Goal: Task Accomplishment & Management: Manage account settings

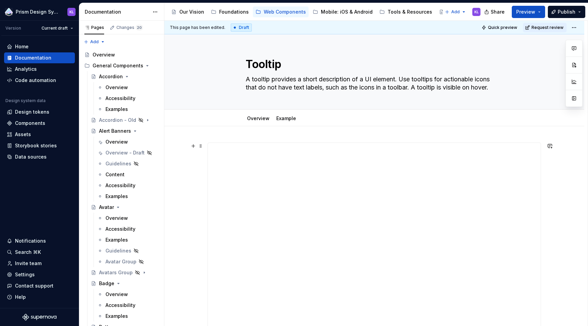
type textarea "*"
click at [39, 275] on div "Settings" at bounding box center [39, 274] width 65 height 7
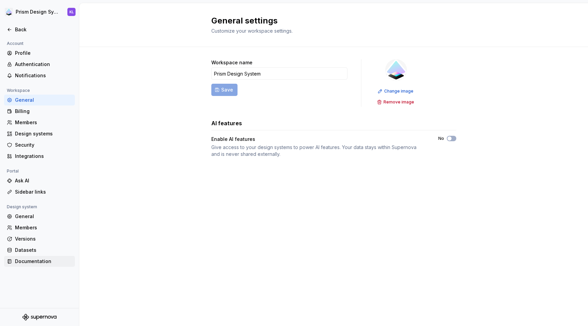
click at [48, 262] on div "Documentation" at bounding box center [43, 261] width 57 height 7
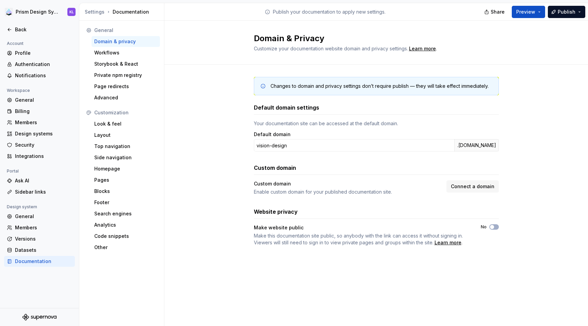
click at [540, 99] on div "Changes to domain and privacy settings don’t require publish — they will take e…" at bounding box center [376, 168] width 424 height 207
click at [549, 125] on div "Changes to domain and privacy settings don’t require publish — they will take e…" at bounding box center [376, 168] width 424 height 207
click at [549, 70] on div "Changes to domain and privacy settings don’t require publish — they will take e…" at bounding box center [376, 168] width 424 height 207
click at [207, 105] on div "Changes to domain and privacy settings don’t require publish — they will take e…" at bounding box center [376, 168] width 424 height 207
click at [555, 90] on div "Changes to domain and privacy settings don’t require publish — they will take e…" at bounding box center [376, 168] width 424 height 207
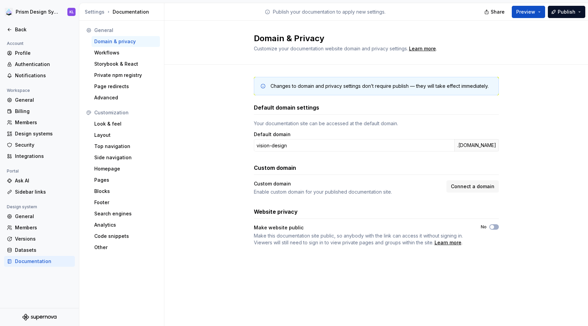
drag, startPoint x: 191, startPoint y: 150, endPoint x: 221, endPoint y: 147, distance: 29.5
click at [192, 150] on div "Changes to domain and privacy settings don’t require publish — they will take e…" at bounding box center [376, 168] width 424 height 207
click at [546, 116] on div "Changes to domain and privacy settings don’t require publish — they will take e…" at bounding box center [376, 168] width 424 height 207
click at [527, 236] on div "Changes to domain and privacy settings don’t require publish — they will take e…" at bounding box center [376, 168] width 424 height 207
click at [521, 222] on div "Changes to domain and privacy settings don’t require publish — they will take e…" at bounding box center [376, 168] width 424 height 207
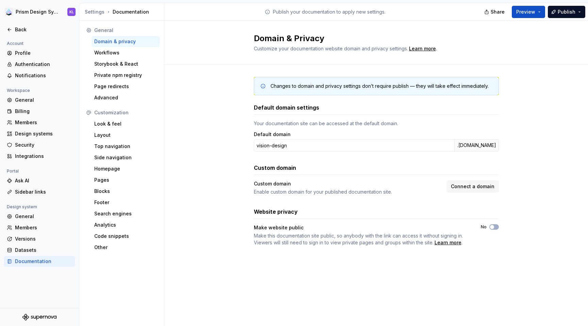
click at [534, 211] on div "Changes to domain and privacy settings don’t require publish — they will take e…" at bounding box center [376, 168] width 424 height 207
click at [530, 209] on div "Changes to domain and privacy settings don’t require publish — they will take e…" at bounding box center [376, 168] width 424 height 207
click at [495, 227] on button "No" at bounding box center [494, 226] width 10 height 5
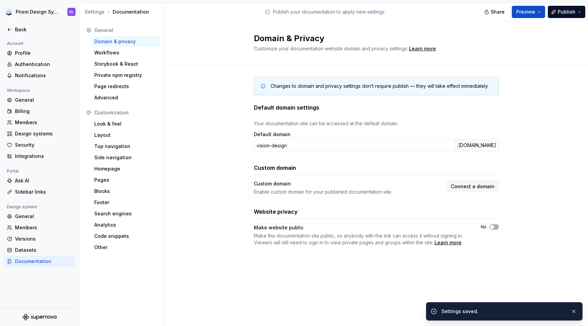
click at [538, 220] on div "Changes to domain and privacy settings don’t require publish — they will take e…" at bounding box center [376, 168] width 424 height 207
click at [494, 242] on div "Make website public Make this documentation site public, so anybody with the li…" at bounding box center [376, 235] width 245 height 22
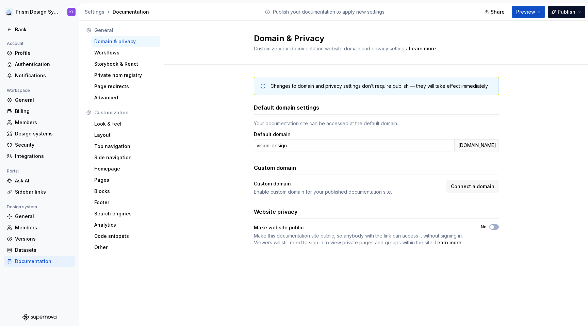
click at [226, 183] on div "Changes to domain and privacy settings don’t require publish — they will take e…" at bounding box center [376, 168] width 424 height 207
click at [226, 174] on div "Changes to domain and privacy settings don’t require publish — they will take e…" at bounding box center [376, 168] width 424 height 207
drag, startPoint x: 518, startPoint y: 257, endPoint x: 413, endPoint y: 226, distance: 110.1
click at [515, 257] on div "Changes to domain and privacy settings don’t require publish — they will take e…" at bounding box center [376, 168] width 424 height 207
click at [494, 227] on span "button" at bounding box center [492, 227] width 4 height 4
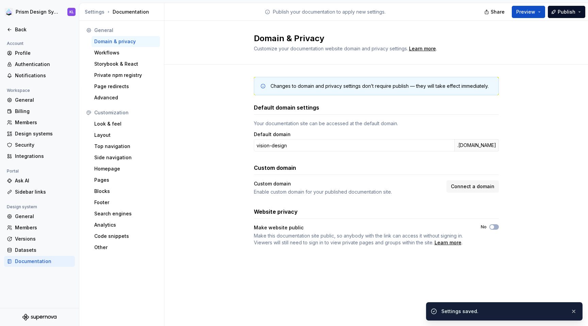
click at [537, 233] on div "Changes to domain and privacy settings don’t require publish — they will take e…" at bounding box center [376, 168] width 424 height 207
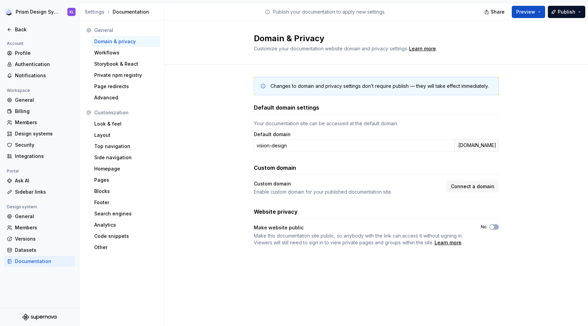
click at [512, 79] on div "Changes to domain and privacy settings don’t require publish — they will take e…" at bounding box center [376, 168] width 424 height 207
click at [550, 213] on div "Changes to domain and privacy settings don’t require publish — they will take e…" at bounding box center [376, 168] width 424 height 207
click at [545, 203] on div "Changes to domain and privacy settings don’t require publish — they will take e…" at bounding box center [376, 168] width 424 height 207
click at [493, 228] on span "button" at bounding box center [492, 227] width 4 height 4
click at [116, 55] on div "Workflows" at bounding box center [125, 52] width 63 height 7
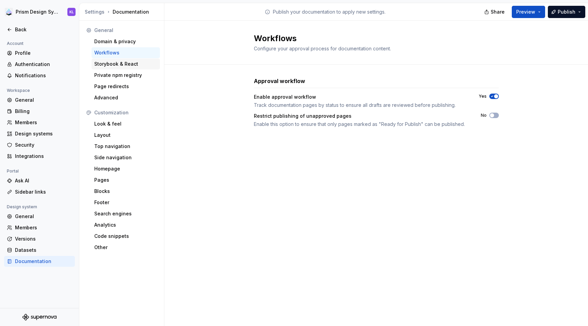
click at [120, 66] on div "Storybook & React" at bounding box center [125, 64] width 63 height 7
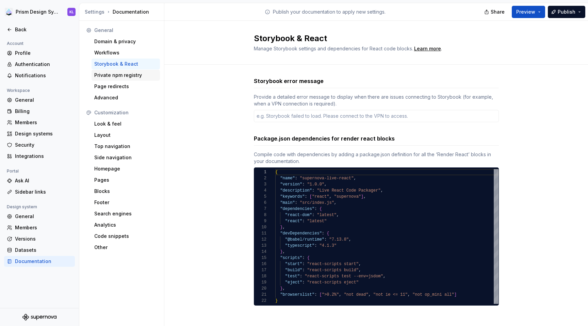
click at [122, 75] on div "Private npm registry" at bounding box center [125, 75] width 63 height 7
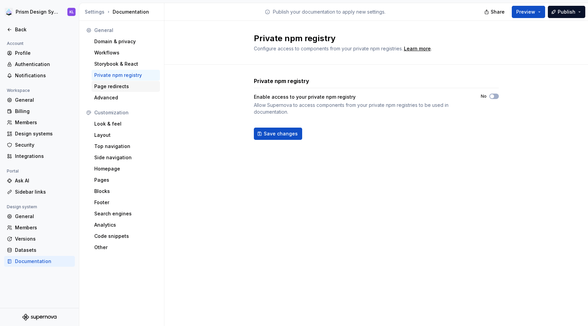
click at [117, 87] on div "Page redirects" at bounding box center [125, 86] width 63 height 7
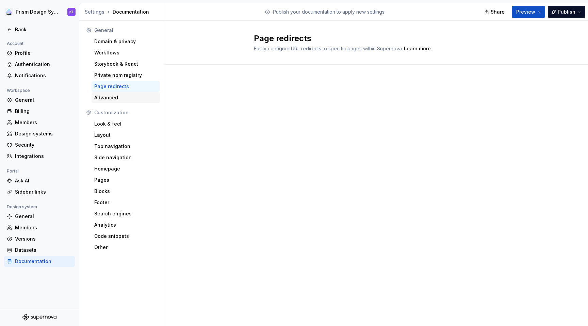
click at [114, 99] on div "Advanced" at bounding box center [125, 97] width 63 height 7
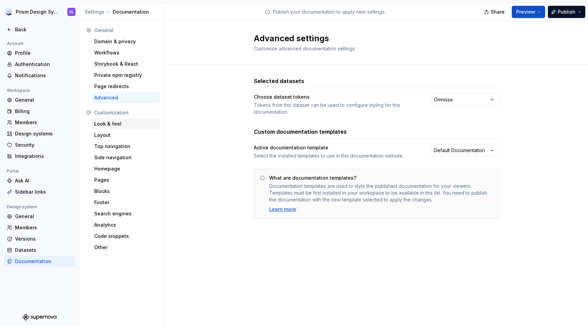
click at [134, 122] on div "Look & feel" at bounding box center [125, 123] width 63 height 7
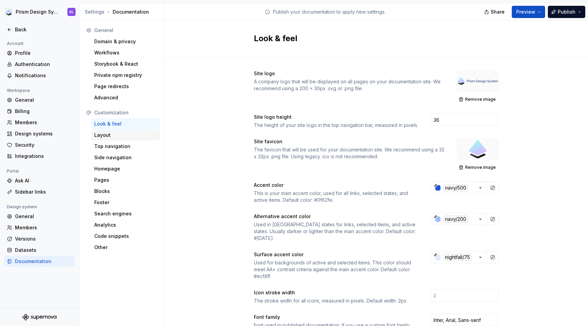
click at [129, 136] on div "Layout" at bounding box center [125, 135] width 63 height 7
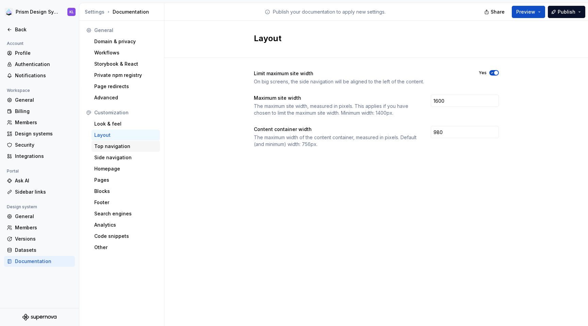
click at [132, 149] on div "Top navigation" at bounding box center [125, 146] width 63 height 7
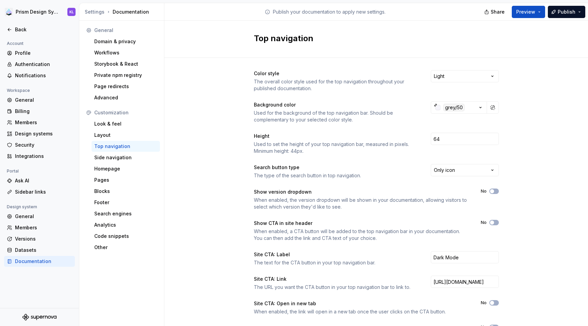
click at [41, 265] on div "Documentation" at bounding box center [39, 261] width 71 height 11
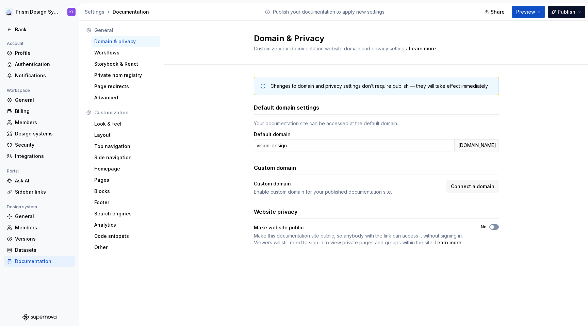
click at [495, 227] on icon "button" at bounding box center [491, 227] width 5 height 4
click at [30, 215] on div "General" at bounding box center [43, 216] width 57 height 7
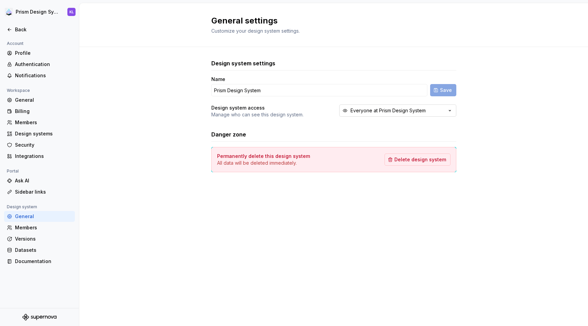
click at [450, 111] on icon "button" at bounding box center [450, 110] width 2 height 1
click at [488, 119] on div "Design system settings Name Prism Design System Save Design system access Manag…" at bounding box center [333, 122] width 509 height 151
click at [486, 119] on div "Design system settings Name Prism Design System Save Design system access Manag…" at bounding box center [333, 122] width 509 height 151
click at [191, 81] on div "Design system settings Name Prism Design System Save Design system access Manag…" at bounding box center [333, 122] width 509 height 151
click at [43, 192] on div "Sidebar links" at bounding box center [43, 192] width 57 height 7
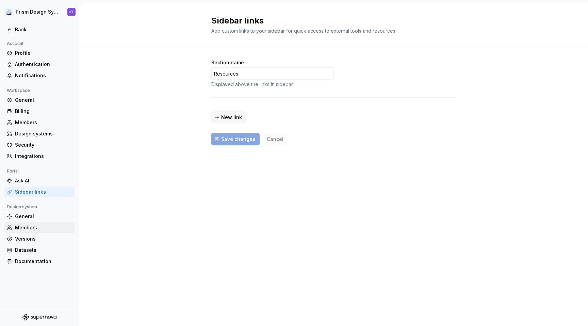
click at [46, 227] on div "Members" at bounding box center [43, 227] width 57 height 7
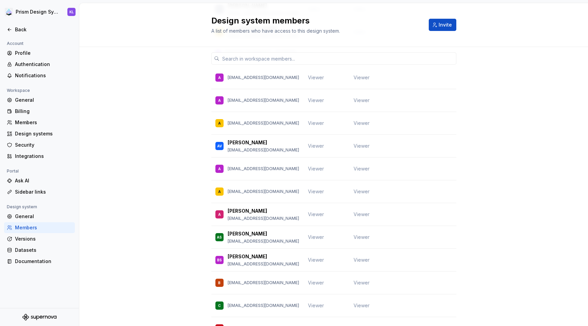
scroll to position [1582, 0]
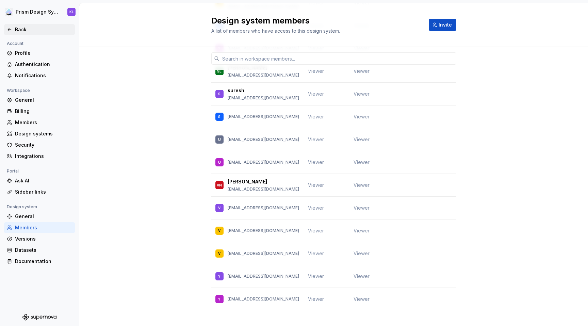
click at [8, 30] on icon at bounding box center [9, 29] width 5 height 5
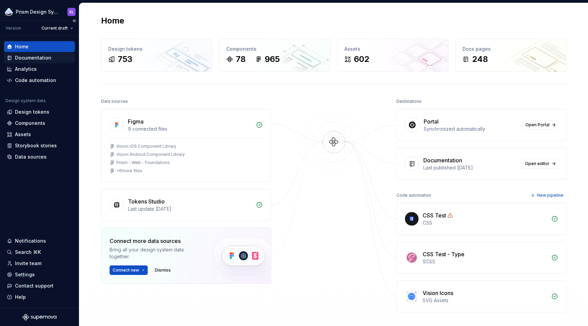
click at [30, 59] on div "Documentation" at bounding box center [33, 57] width 36 height 7
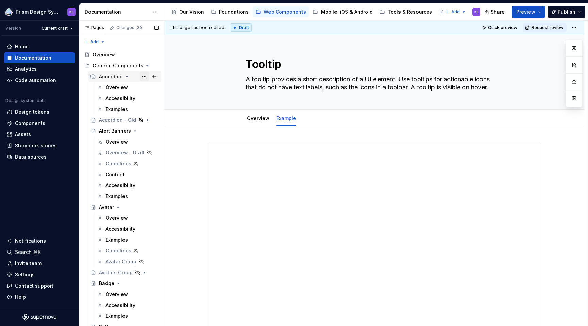
click at [141, 76] on button "Page tree" at bounding box center [145, 77] width 10 height 10
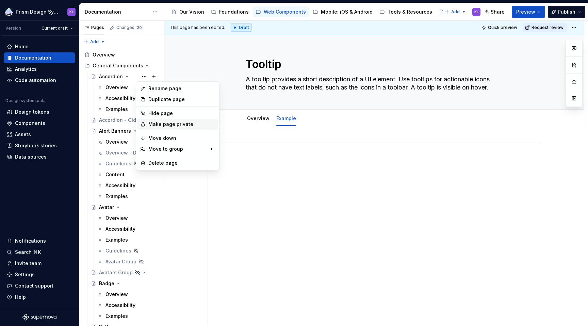
click at [191, 124] on div "Make page private" at bounding box center [181, 124] width 67 height 7
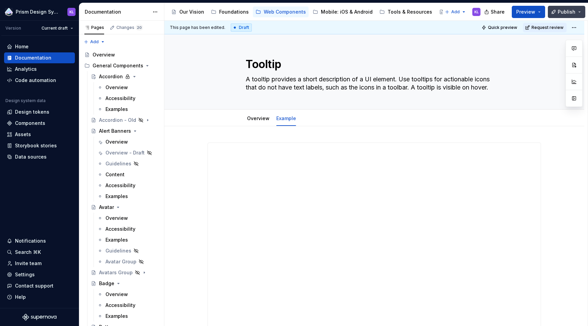
click at [579, 12] on button "Publish" at bounding box center [566, 12] width 37 height 12
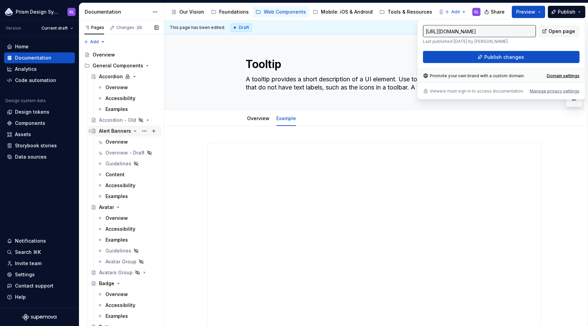
click at [114, 132] on div "Alert Banners" at bounding box center [115, 131] width 32 height 7
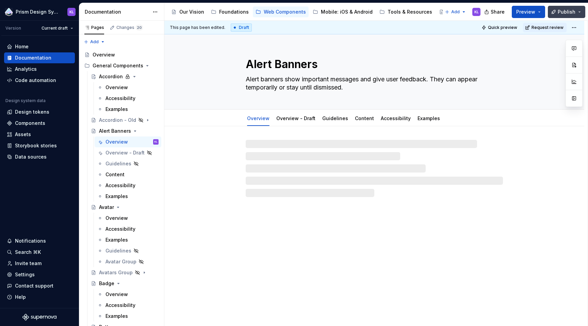
click at [570, 10] on span "Publish" at bounding box center [567, 12] width 18 height 7
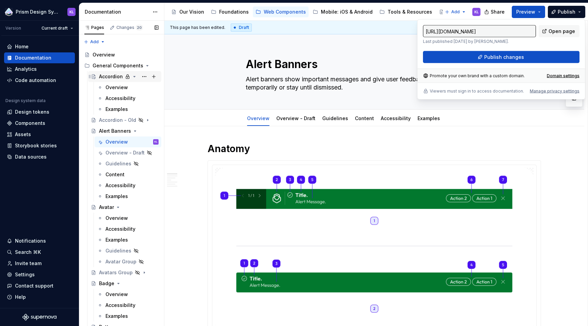
click at [102, 77] on div "Accordion" at bounding box center [111, 76] width 24 height 7
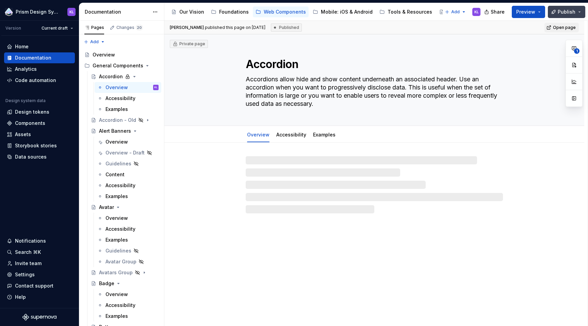
click at [567, 9] on span "Publish" at bounding box center [567, 12] width 18 height 7
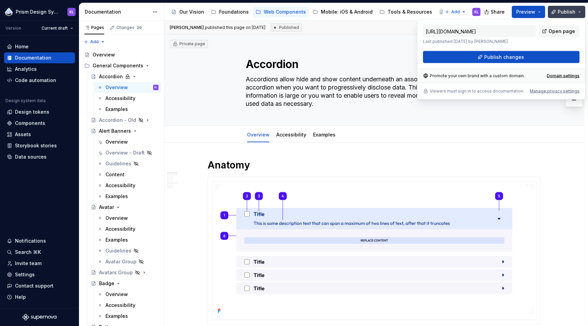
drag, startPoint x: 568, startPoint y: 10, endPoint x: 561, endPoint y: 14, distance: 8.2
click at [569, 10] on span "Publish" at bounding box center [567, 12] width 18 height 7
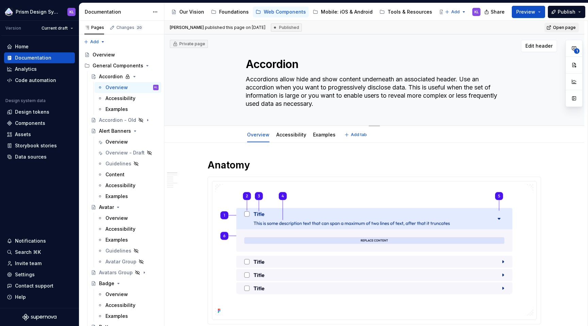
click at [508, 75] on div "Accordion Accordions allow hide and show content underneath an associated heade…" at bounding box center [375, 79] width 366 height 91
click at [562, 11] on span "Publish" at bounding box center [567, 12] width 18 height 7
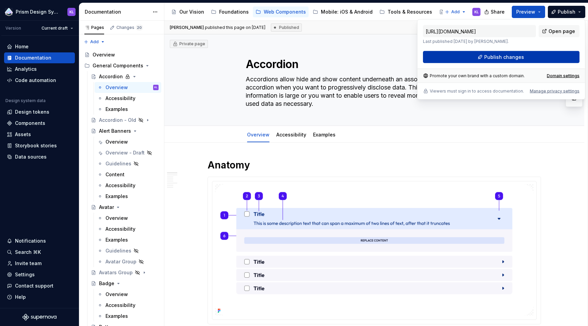
click at [532, 55] on button "Publish changes" at bounding box center [501, 57] width 157 height 12
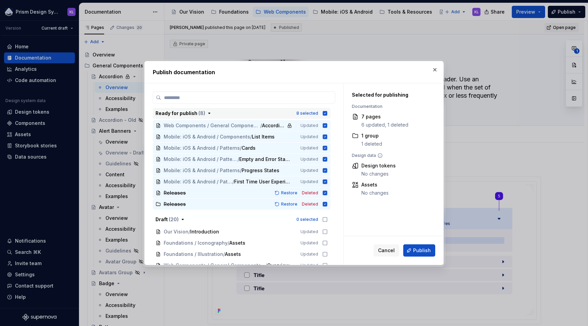
click at [324, 112] on icon "button" at bounding box center [325, 113] width 4 height 4
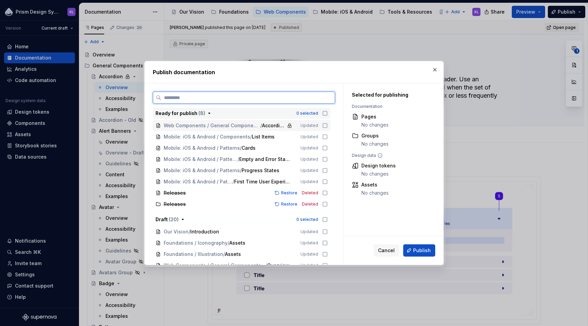
click at [324, 125] on icon at bounding box center [324, 125] width 5 height 5
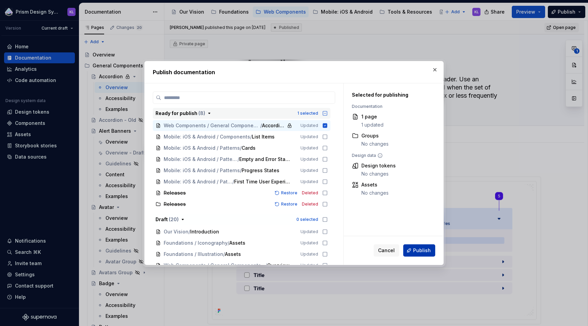
click at [421, 248] on span "Publish" at bounding box center [422, 250] width 18 height 7
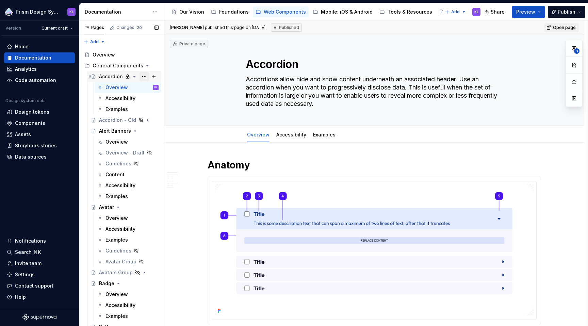
click at [143, 76] on button "Page tree" at bounding box center [145, 77] width 10 height 10
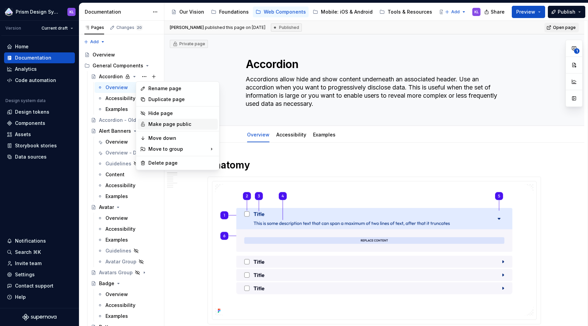
click at [175, 124] on div "Make page public" at bounding box center [181, 124] width 67 height 7
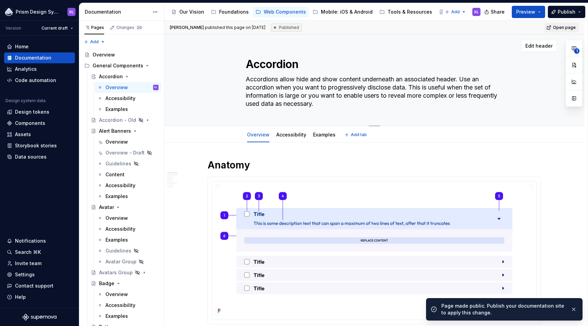
click at [528, 76] on div "Accordion Accordions allow hide and show content underneath an associated heade…" at bounding box center [375, 79] width 366 height 91
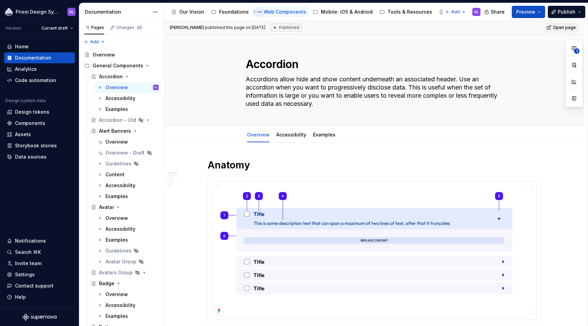
click at [256, 13] on button "Page tree" at bounding box center [260, 12] width 8 height 8
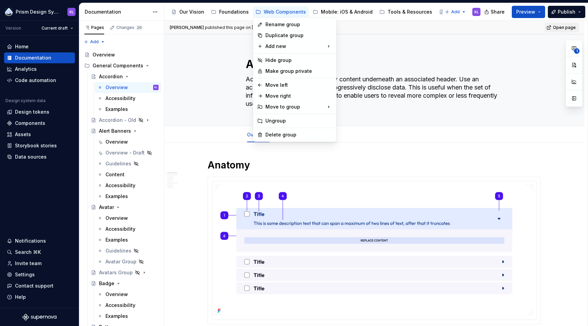
click at [541, 130] on html "Prism Design System KL Version Current draft Home Documentation Analytics Code …" at bounding box center [294, 163] width 588 height 326
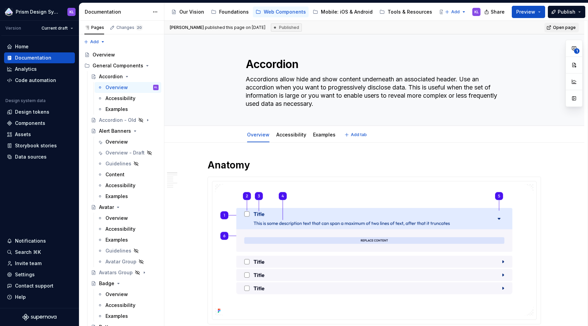
click at [540, 134] on div "Overview Accessibility Examples Add tab" at bounding box center [375, 134] width 366 height 15
type textarea "*"
click at [31, 275] on div "Settings" at bounding box center [25, 274] width 20 height 7
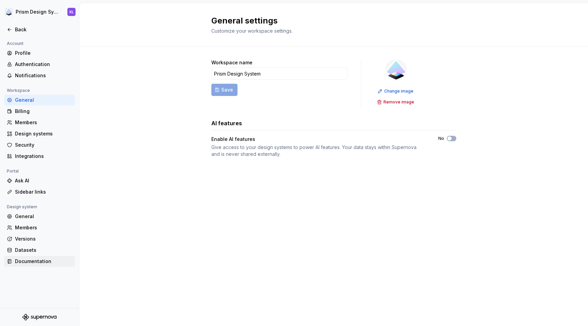
click at [43, 264] on div "Documentation" at bounding box center [43, 261] width 57 height 7
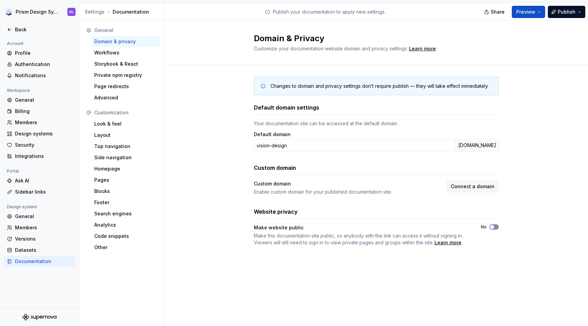
click at [494, 228] on icon "button" at bounding box center [491, 227] width 5 height 4
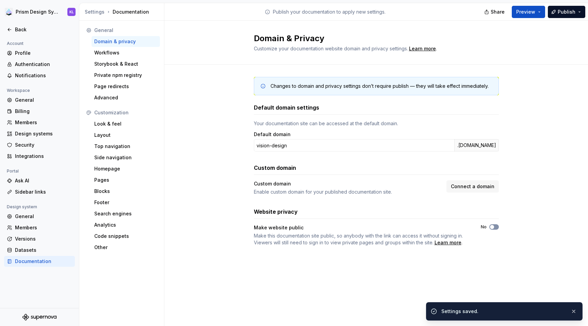
click at [494, 227] on icon "button" at bounding box center [491, 227] width 5 height 4
click at [550, 224] on div "Changes to domain and privacy settings don’t require publish — they will take e…" at bounding box center [376, 168] width 424 height 207
click at [548, 224] on div "Changes to domain and privacy settings don’t require publish — they will take e…" at bounding box center [376, 168] width 424 height 207
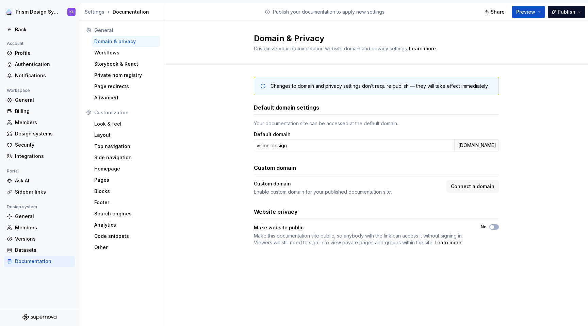
click at [558, 80] on div "Changes to domain and privacy settings don’t require publish — they will take e…" at bounding box center [376, 168] width 424 height 207
